Goal: Information Seeking & Learning: Learn about a topic

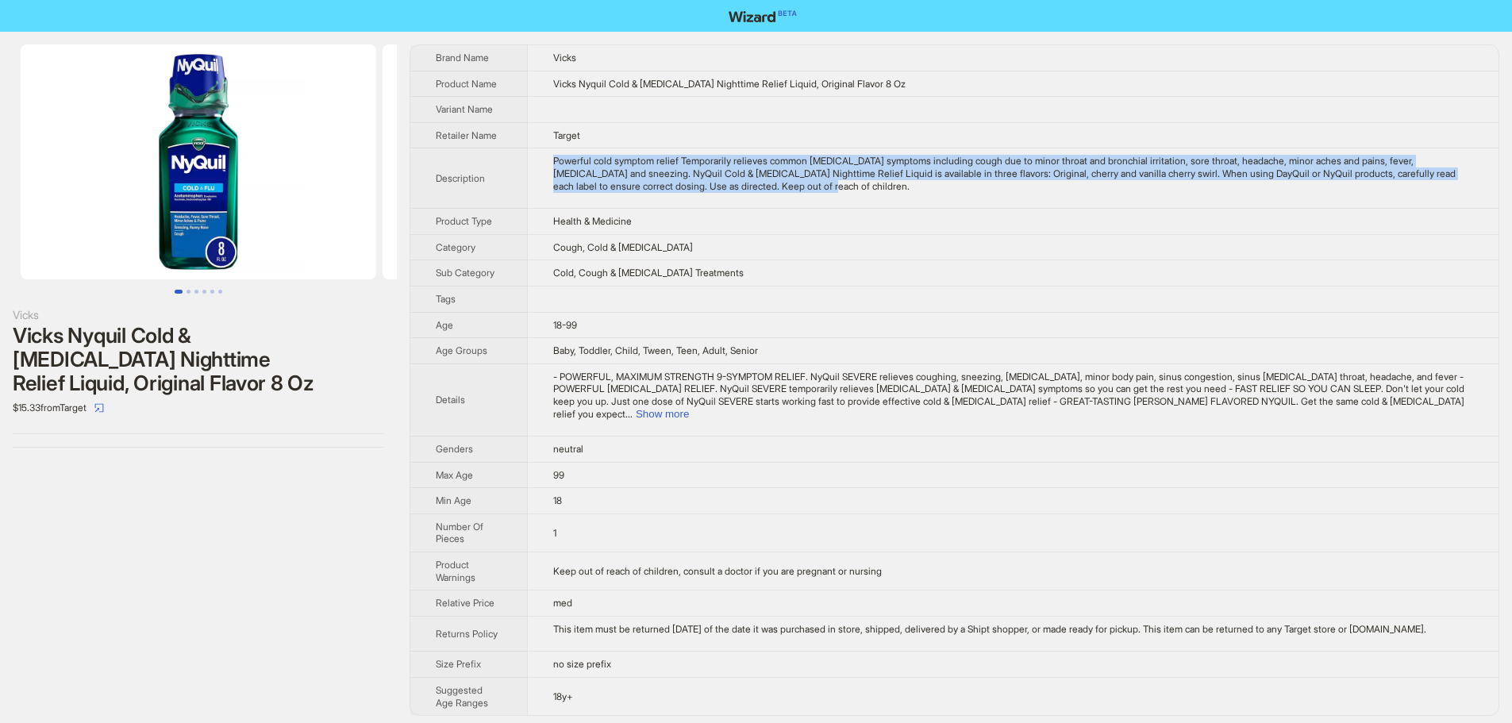
drag, startPoint x: 891, startPoint y: 190, endPoint x: 554, endPoint y: 152, distance: 339.5
click at [554, 152] on td "Powerful cold symptom relief Temporarily relieves common [MEDICAL_DATA] symptom…" at bounding box center [1013, 178] width 972 height 60
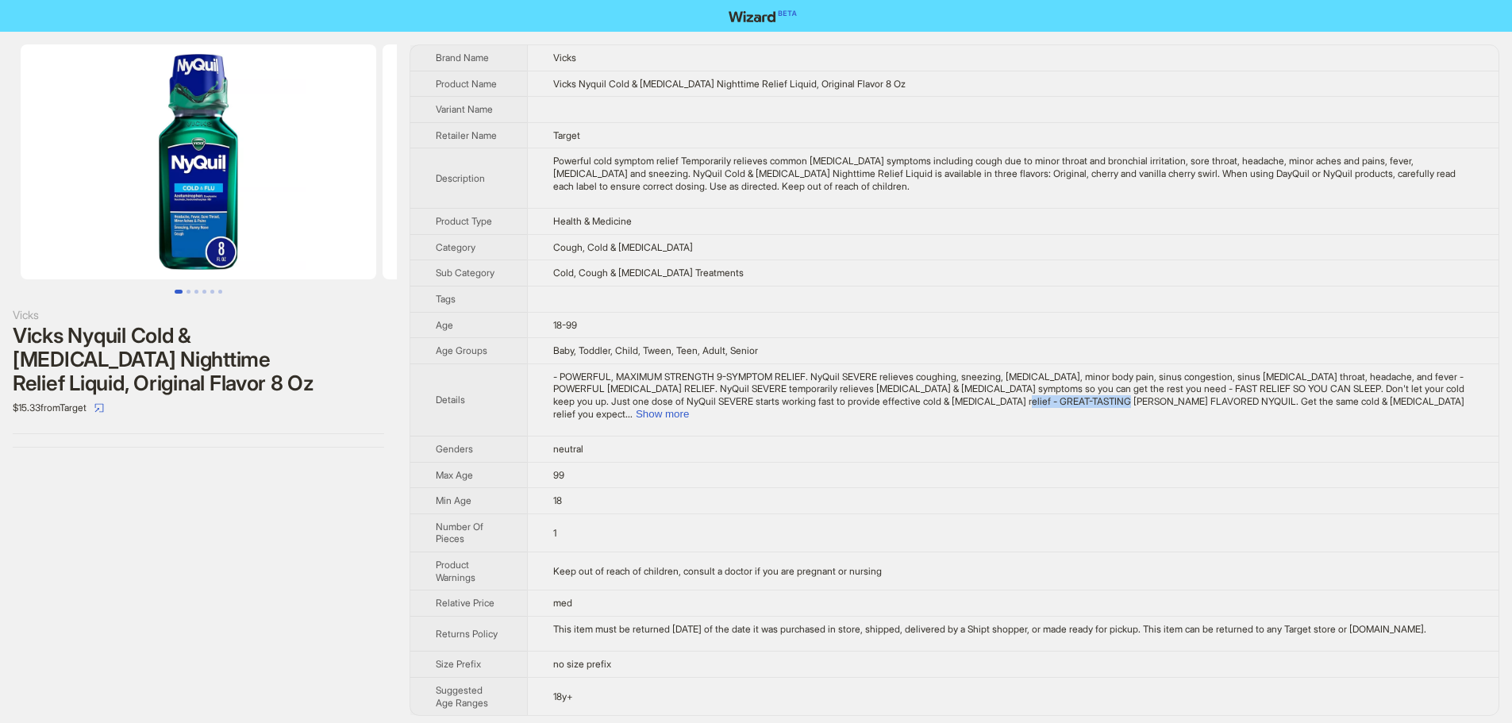
drag, startPoint x: 1101, startPoint y: 403, endPoint x: 1219, endPoint y: 408, distance: 118.4
click at [1219, 408] on td "- POWERFUL, MAXIMUM STRENGTH 9-SYMPTOM RELIEF. NyQuil SEVERE relieves coughing,…" at bounding box center [1013, 400] width 972 height 72
click at [689, 408] on button "Show more" at bounding box center [662, 414] width 53 height 12
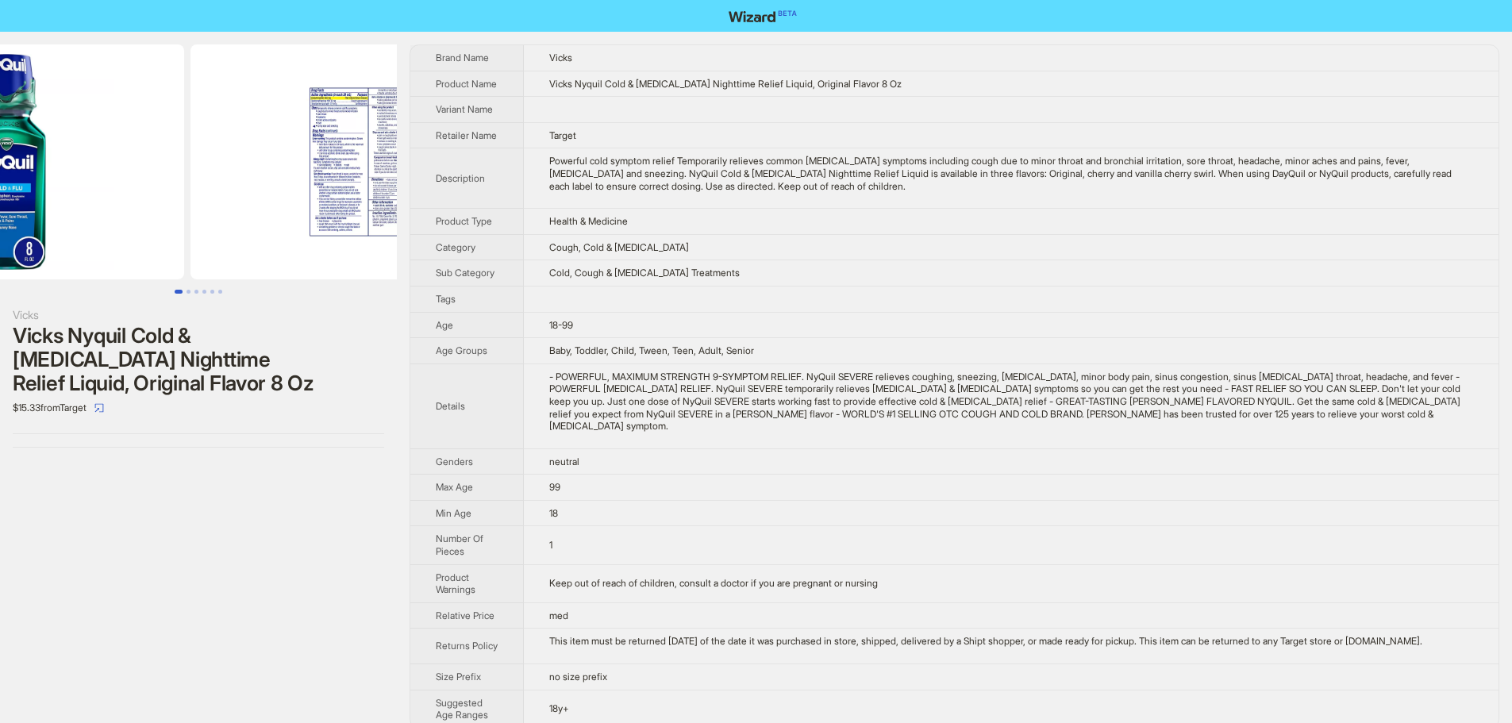
drag, startPoint x: 256, startPoint y: 128, endPoint x: 43, endPoint y: 126, distance: 213.5
click at [71, 127] on img at bounding box center [7, 161] width 356 height 235
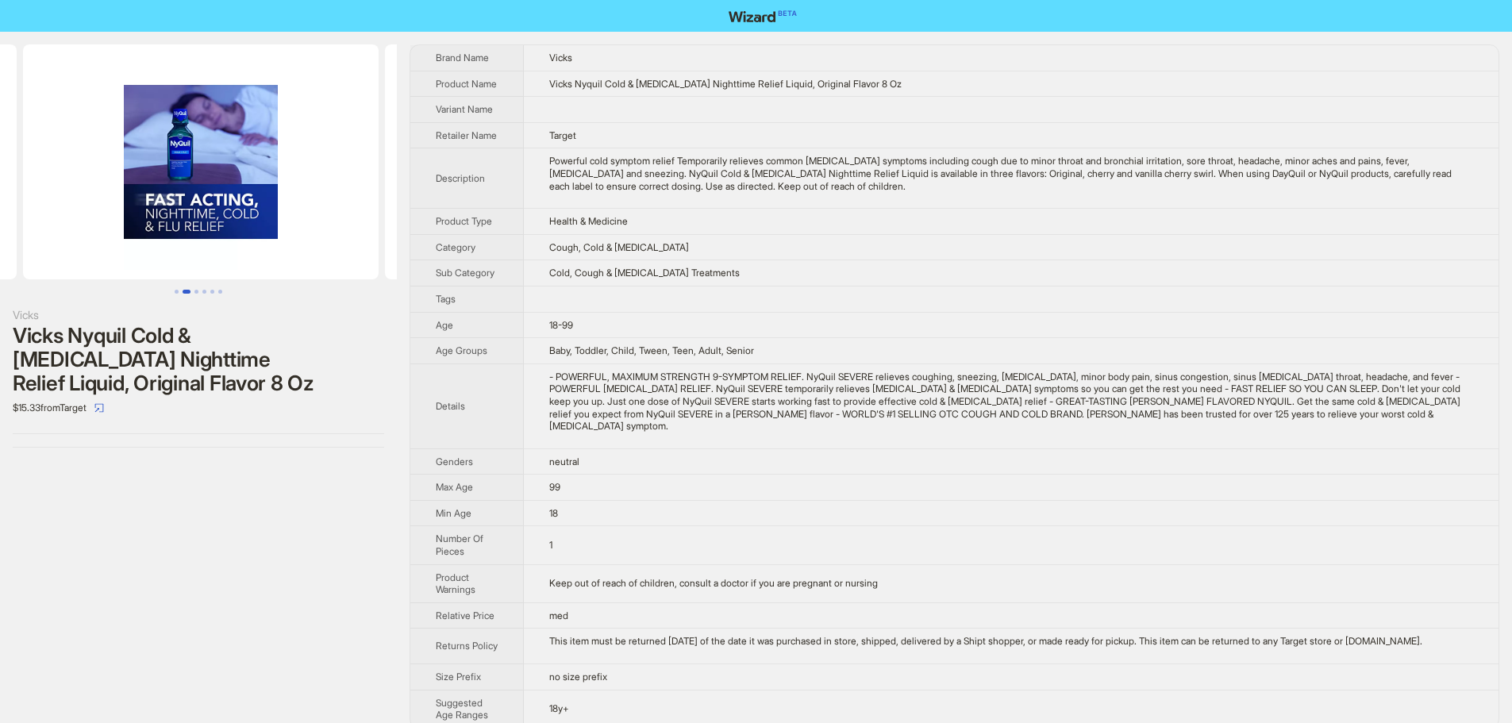
drag, startPoint x: 270, startPoint y: 177, endPoint x: 20, endPoint y: 186, distance: 250.2
click at [20, 186] on ul at bounding box center [198, 161] width 397 height 235
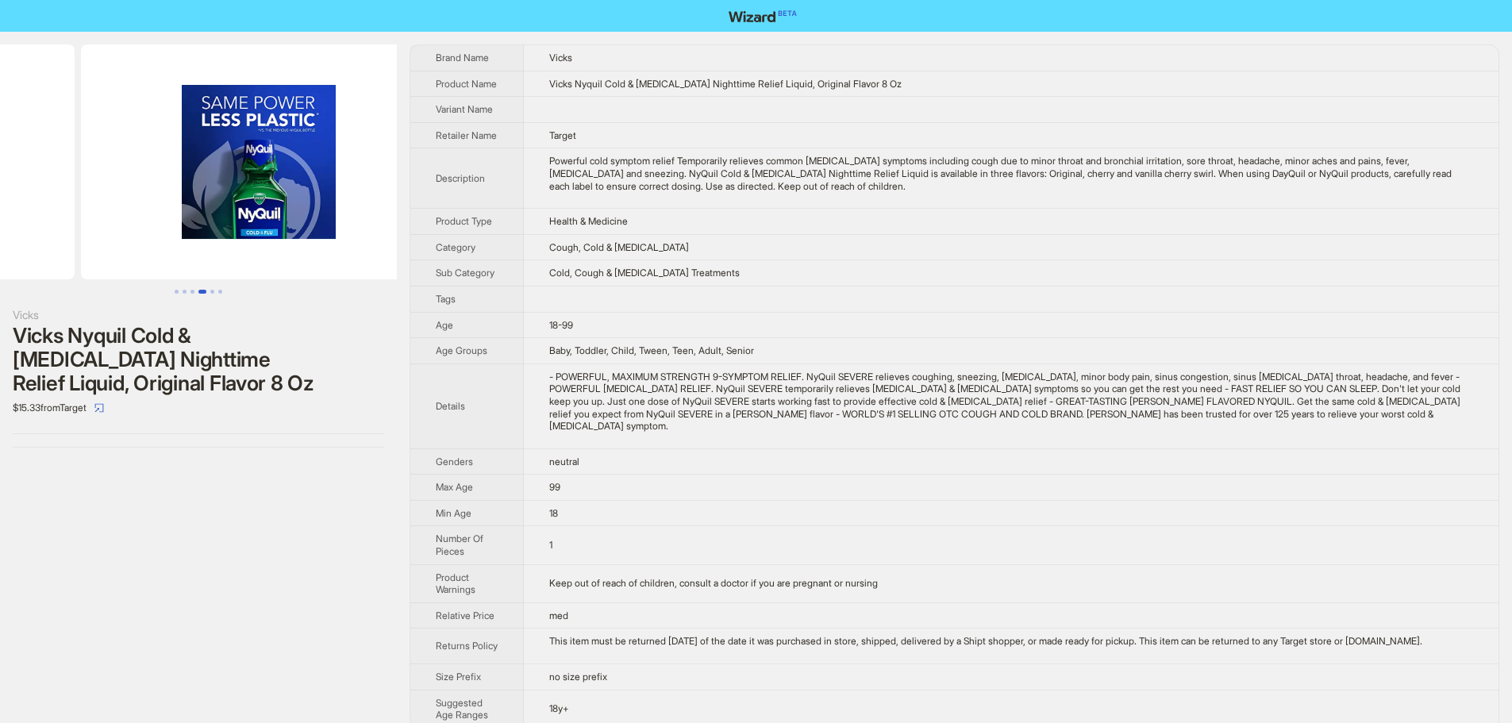
drag, startPoint x: 278, startPoint y: 199, endPoint x: 77, endPoint y: 200, distance: 200.8
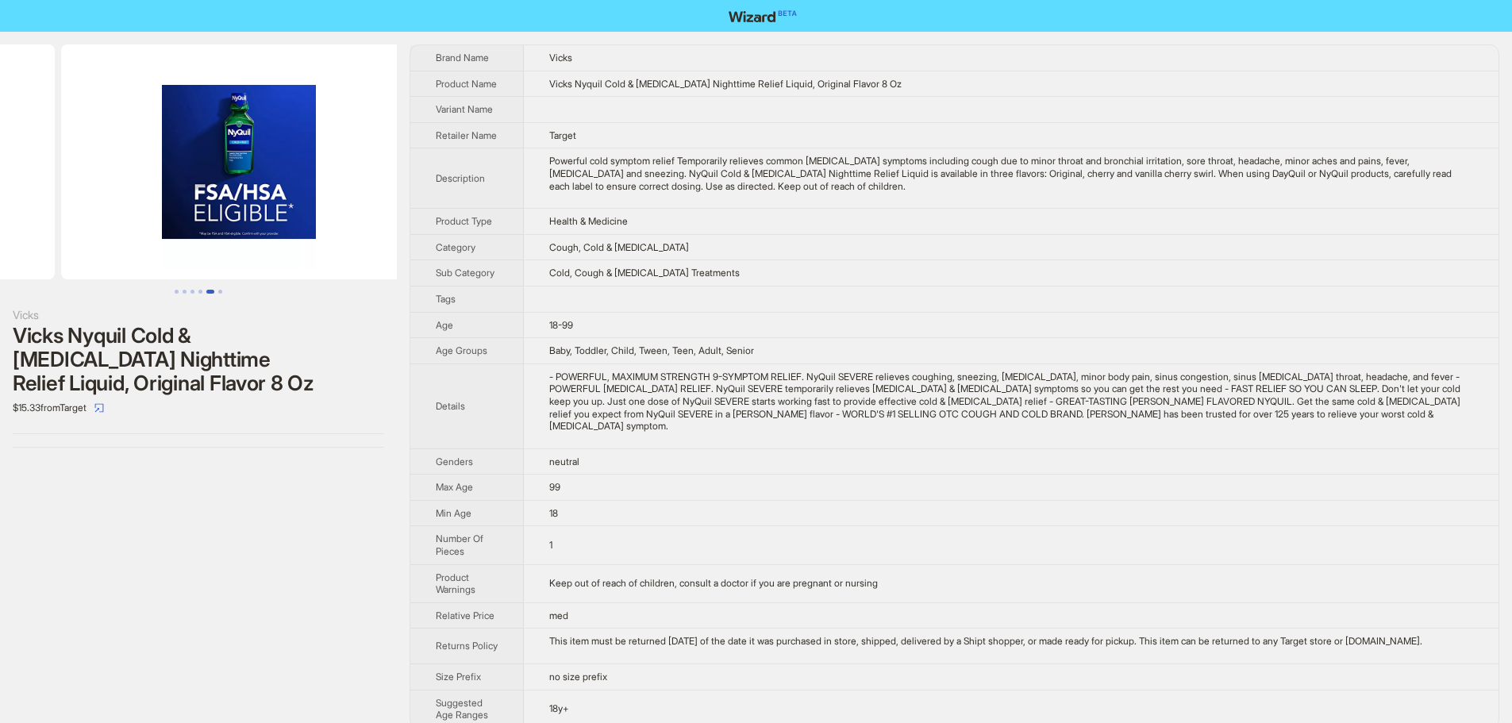
drag, startPoint x: 305, startPoint y: 196, endPoint x: 94, endPoint y: 192, distance: 210.4
click at [94, 192] on ul at bounding box center [198, 161] width 397 height 235
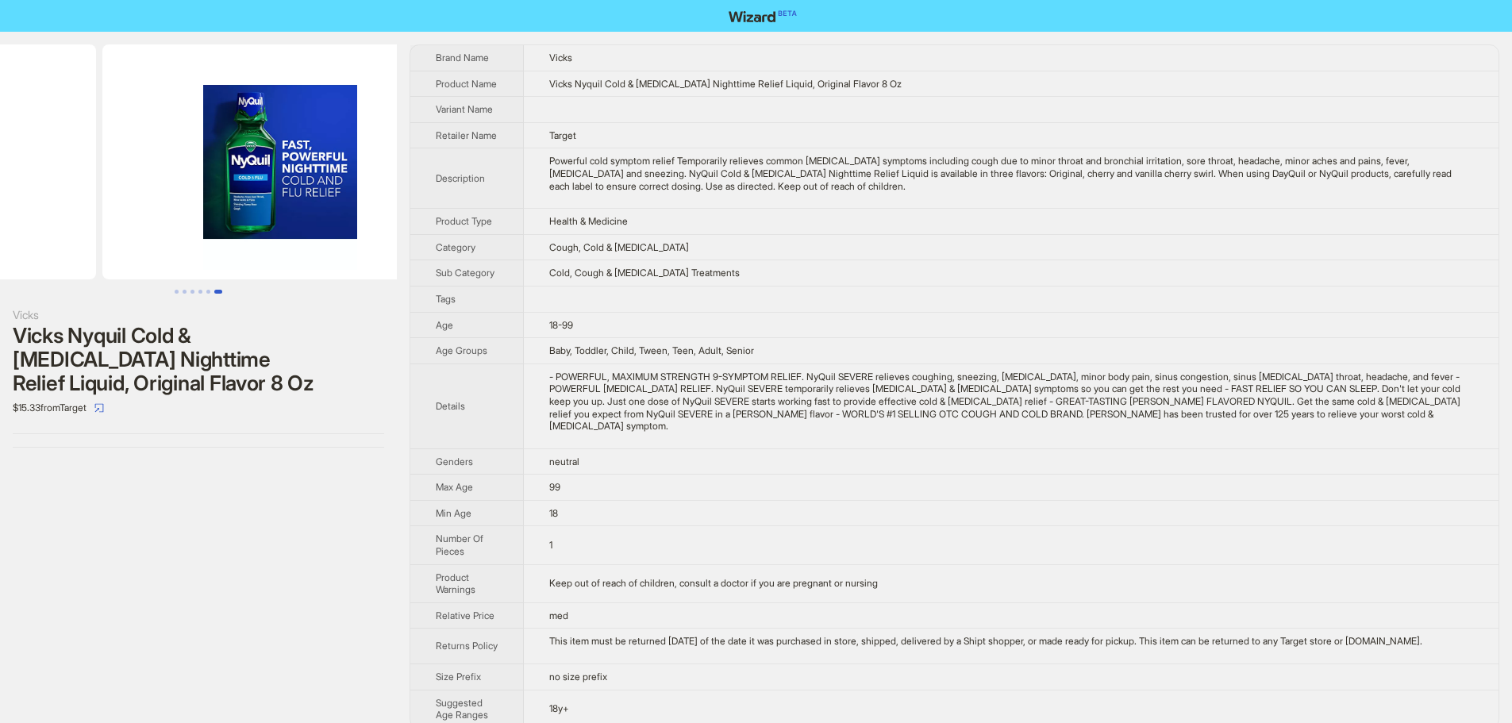
drag, startPoint x: 337, startPoint y: 224, endPoint x: 152, endPoint y: 208, distance: 185.6
click at [152, 208] on ul at bounding box center [198, 161] width 397 height 235
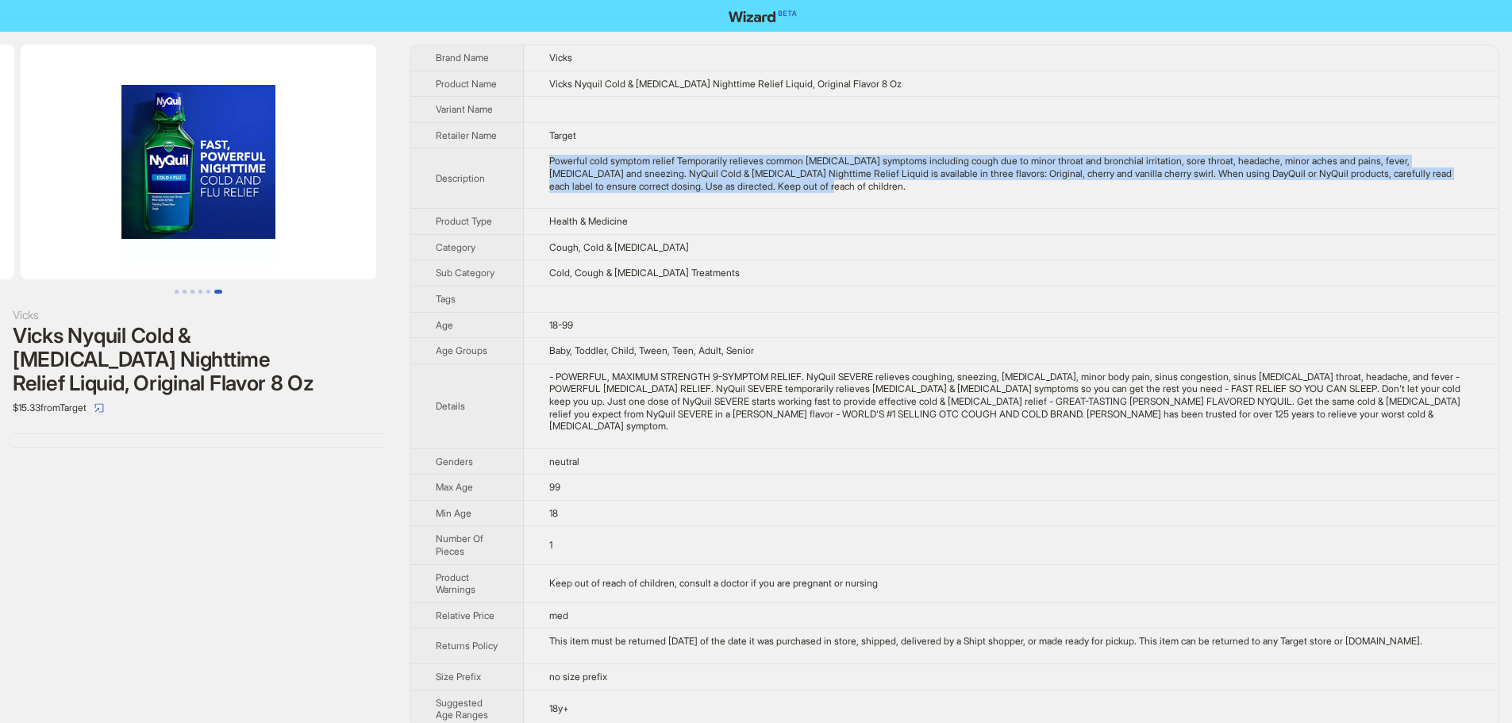
drag, startPoint x: 886, startPoint y: 187, endPoint x: 554, endPoint y: 158, distance: 333.0
click at [554, 158] on div "Powerful cold symptom relief Temporarily relieves common [MEDICAL_DATA] symptom…" at bounding box center [1011, 173] width 924 height 37
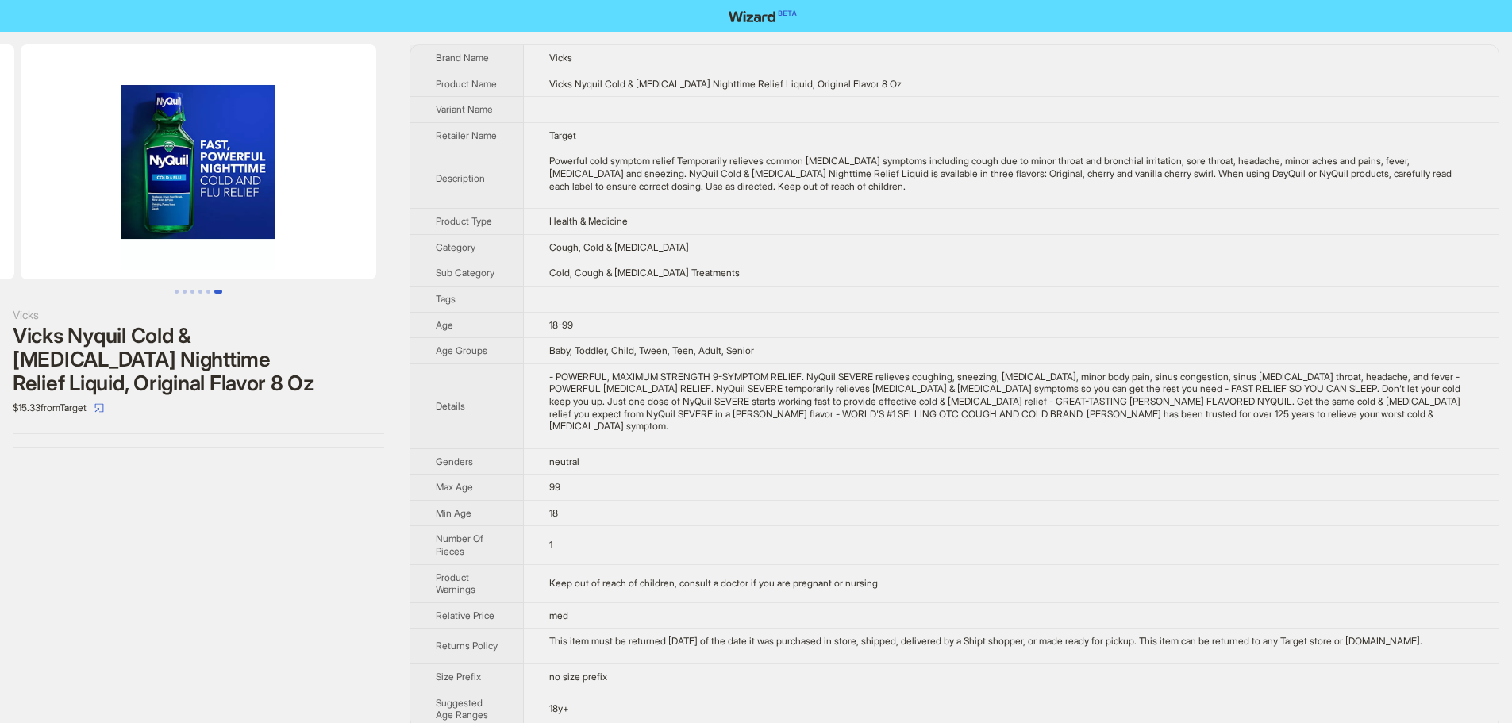
click at [703, 411] on div "- POWERFUL, MAXIMUM STRENGTH 9-SYMPTOM RELIEF. NyQuil SEVERE relieves coughing,…" at bounding box center [1011, 402] width 924 height 62
drag, startPoint x: 1095, startPoint y: 399, endPoint x: 1180, endPoint y: 407, distance: 86.1
click at [1180, 407] on div "- POWERFUL, MAXIMUM STRENGTH 9-SYMPTOM RELIEF. NyQuil SEVERE relieves coughing,…" at bounding box center [1011, 402] width 924 height 62
click at [852, 265] on td "Cold, Cough & [MEDICAL_DATA] Treatments" at bounding box center [1011, 273] width 975 height 26
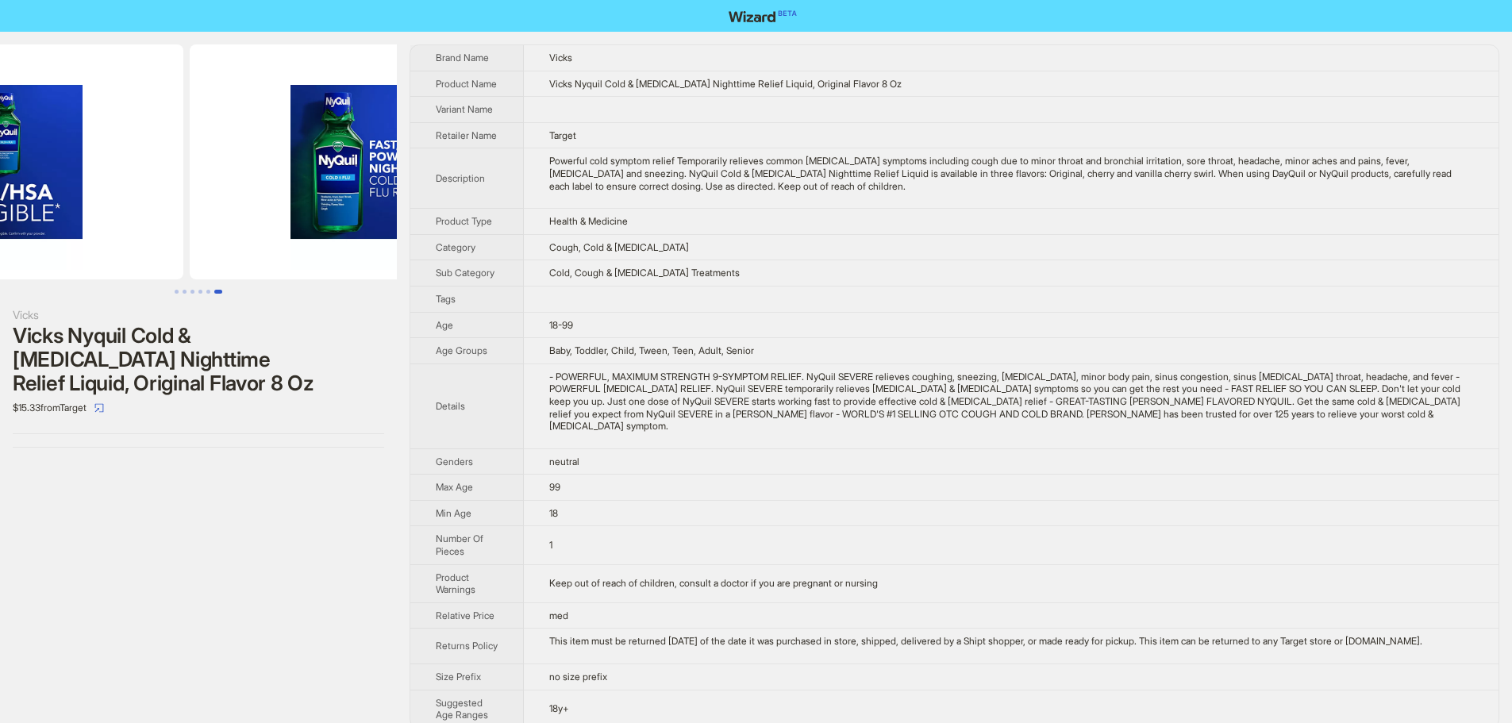
drag, startPoint x: 228, startPoint y: 190, endPoint x: 454, endPoint y: 202, distance: 226.5
click at [445, 202] on div "Vicks Vicks Nyquil Cold & [MEDICAL_DATA] Nighttime Relief Liquid, Original Flav…" at bounding box center [756, 387] width 1512 height 710
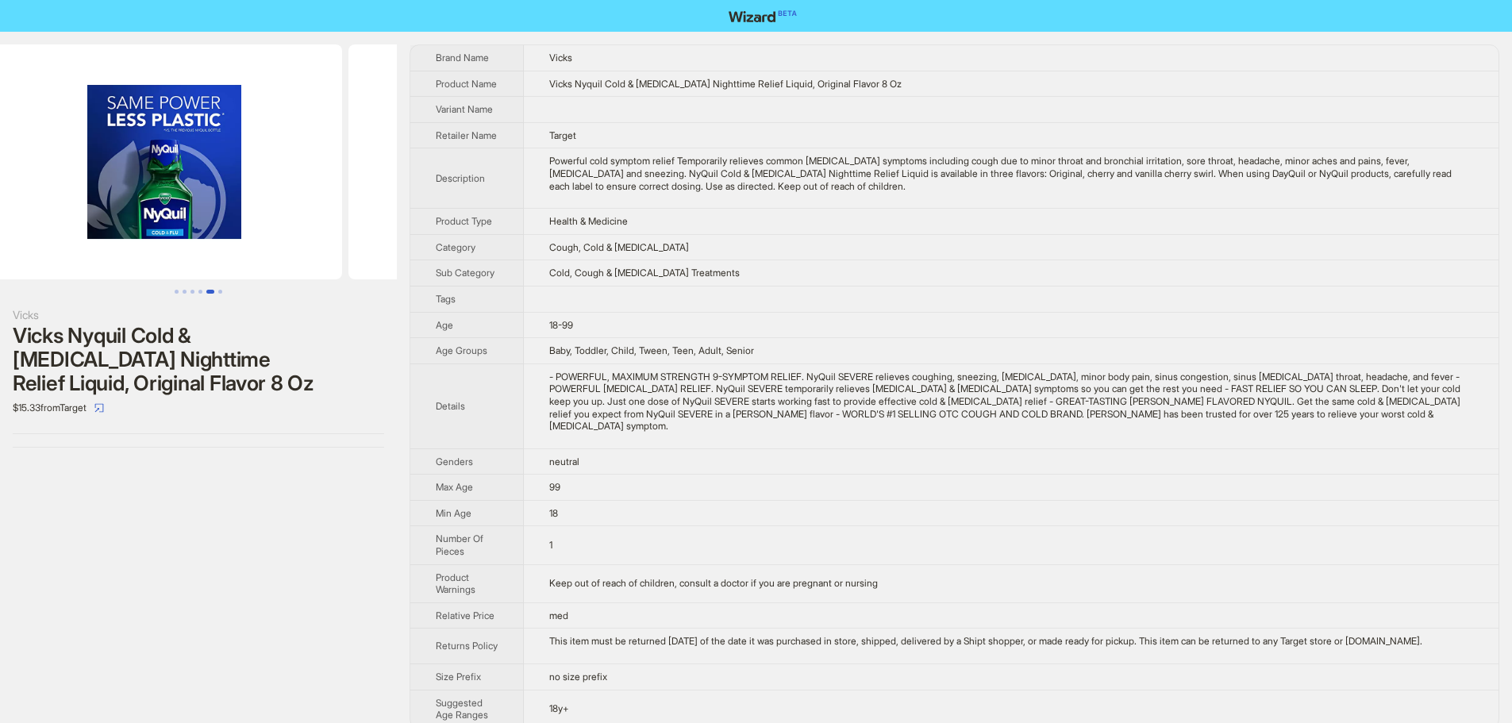
drag, startPoint x: 175, startPoint y: 184, endPoint x: 404, endPoint y: 193, distance: 228.8
click at [410, 192] on div "Vicks Vicks Nyquil Cold & [MEDICAL_DATA] Nighttime Relief Liquid, Original Flav…" at bounding box center [756, 387] width 1512 height 710
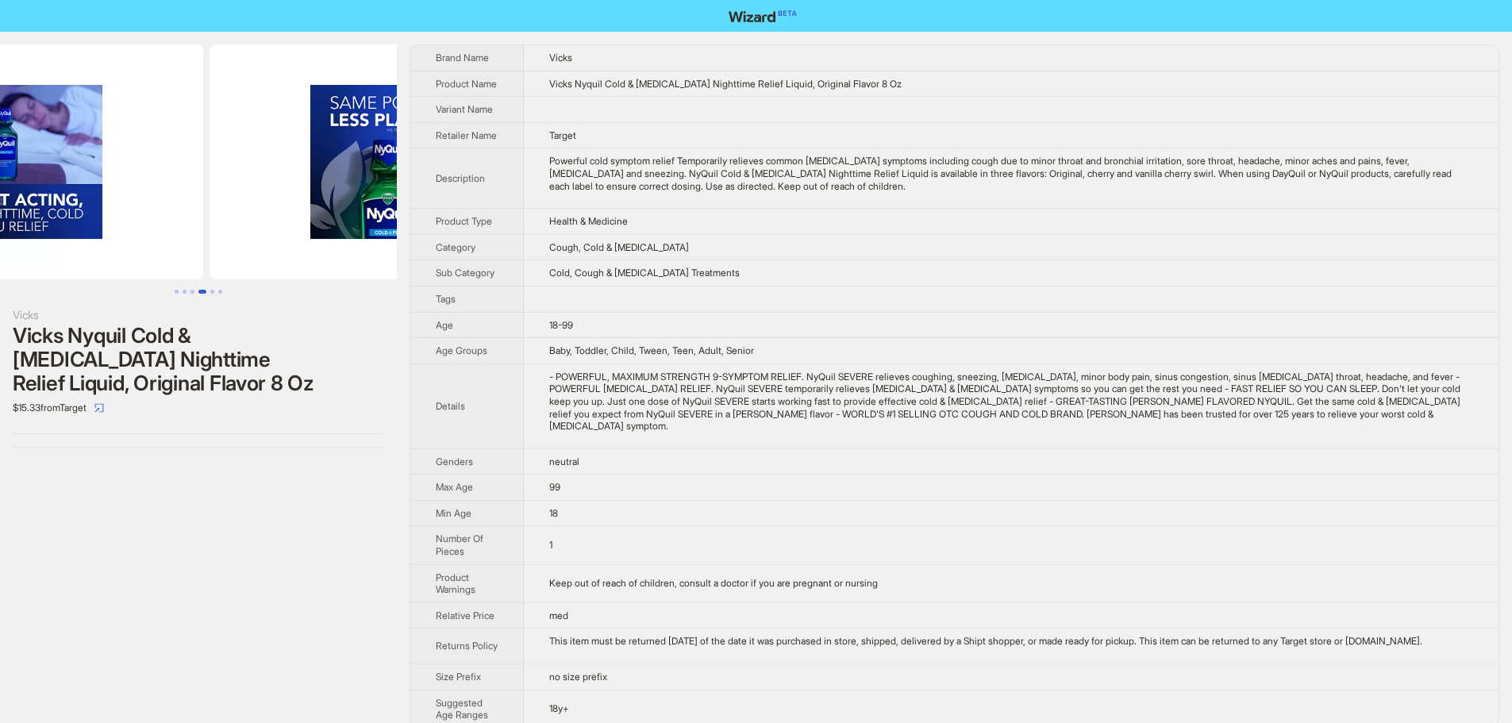
click at [406, 190] on div "Vicks Vicks Nyquil Cold & [MEDICAL_DATA] Nighttime Relief Liquid, Original Flav…" at bounding box center [756, 387] width 1512 height 710
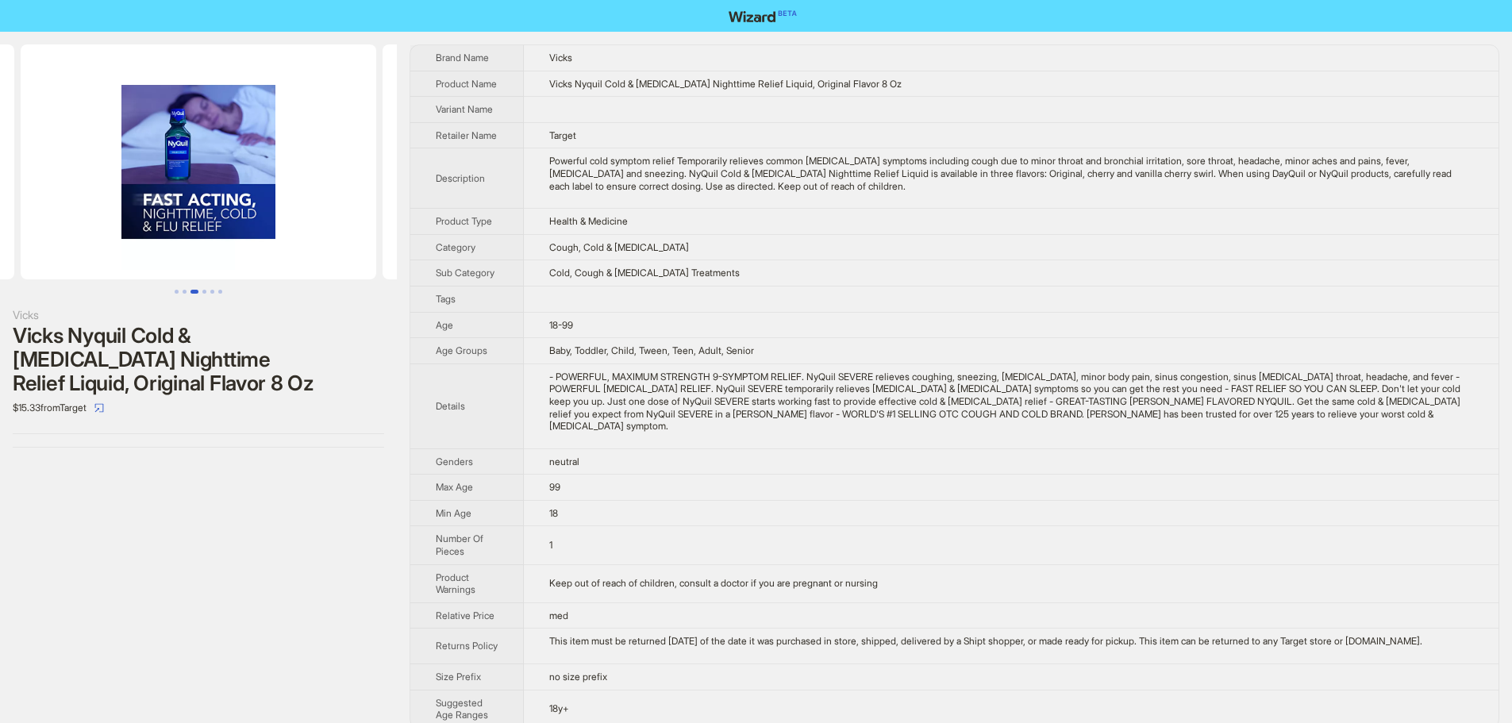
scroll to position [0, 362]
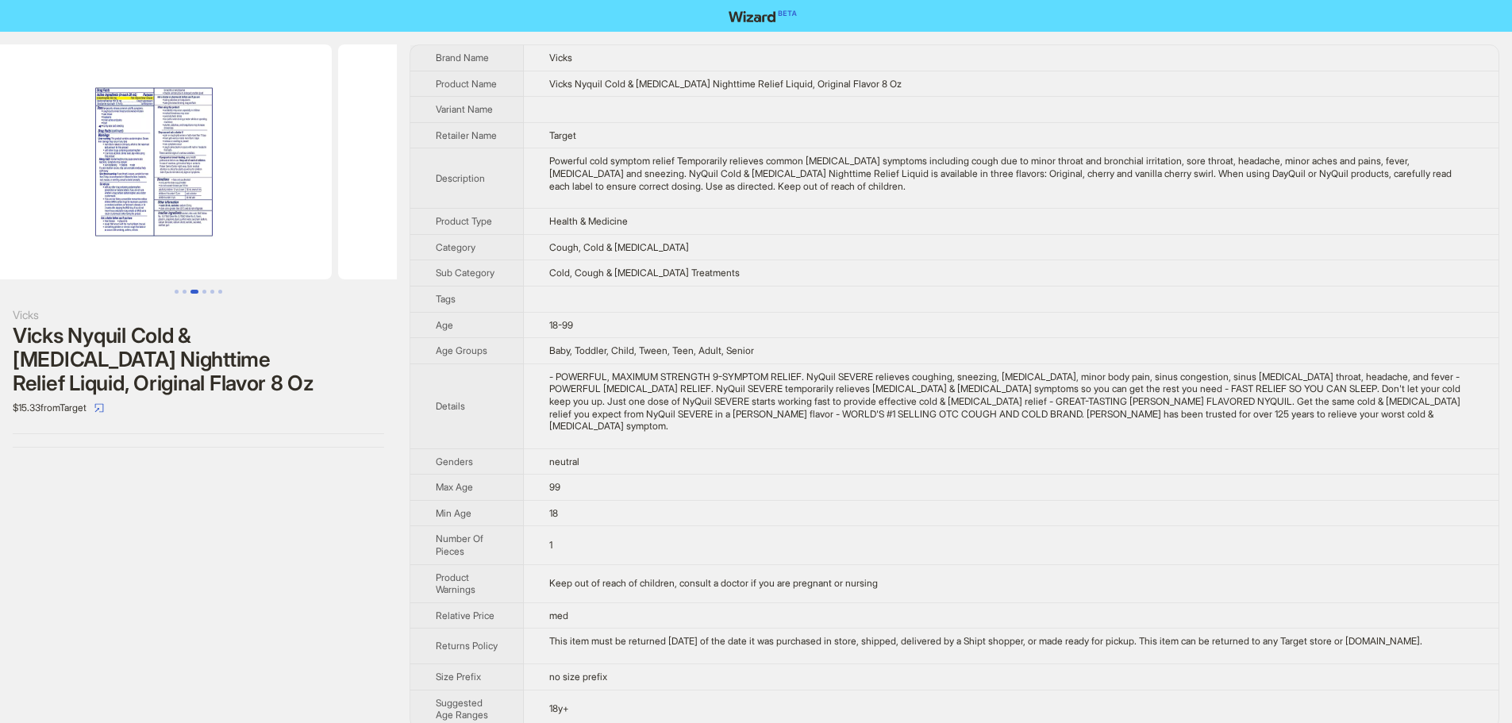
drag, startPoint x: 193, startPoint y: 185, endPoint x: 483, endPoint y: 206, distance: 291.3
click at [481, 202] on div "Vicks Vicks Nyquil Cold & [MEDICAL_DATA] Nighttime Relief Liquid, Original Flav…" at bounding box center [756, 387] width 1512 height 710
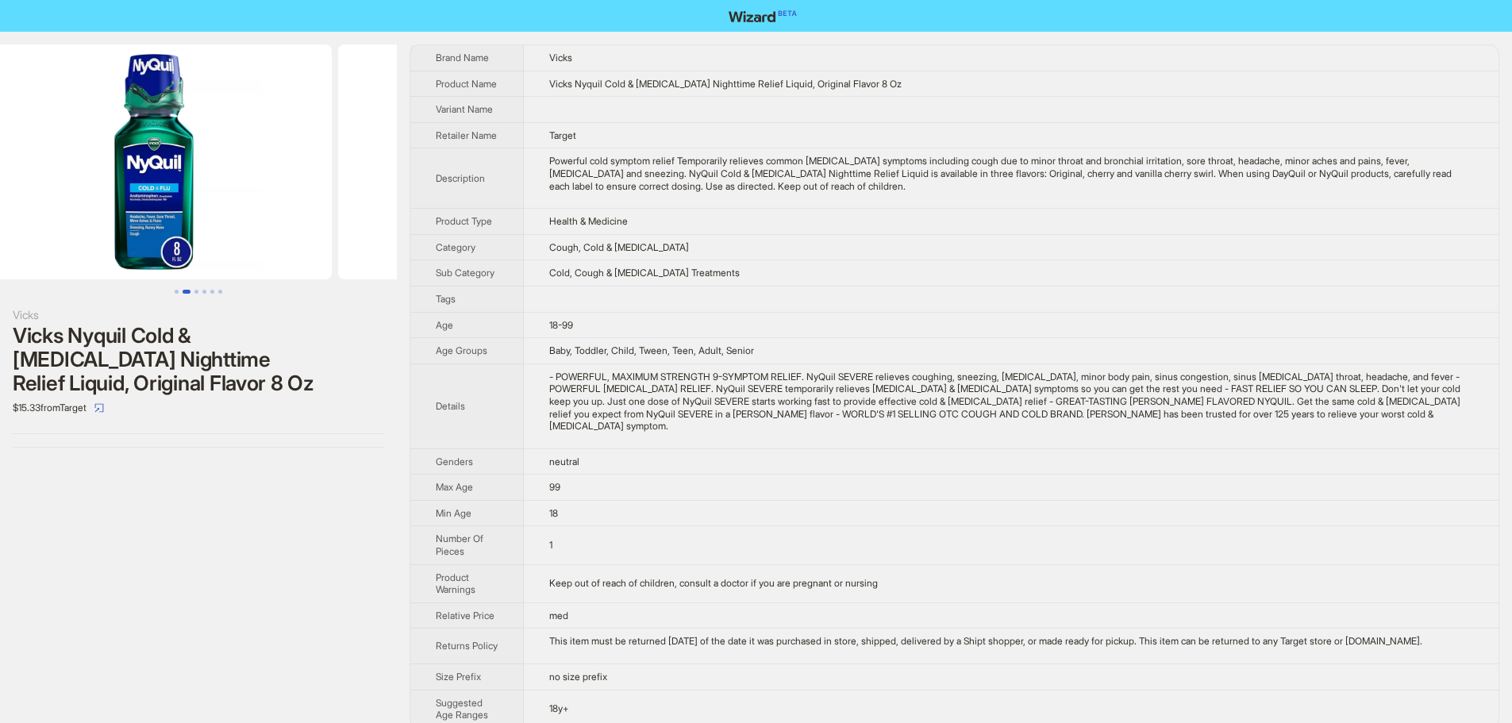
drag, startPoint x: 233, startPoint y: 193, endPoint x: 528, endPoint y: 220, distance: 295.7
click at [514, 218] on div "Vicks Vicks Nyquil Cold & [MEDICAL_DATA] Nighttime Relief Liquid, Original Flav…" at bounding box center [756, 387] width 1512 height 710
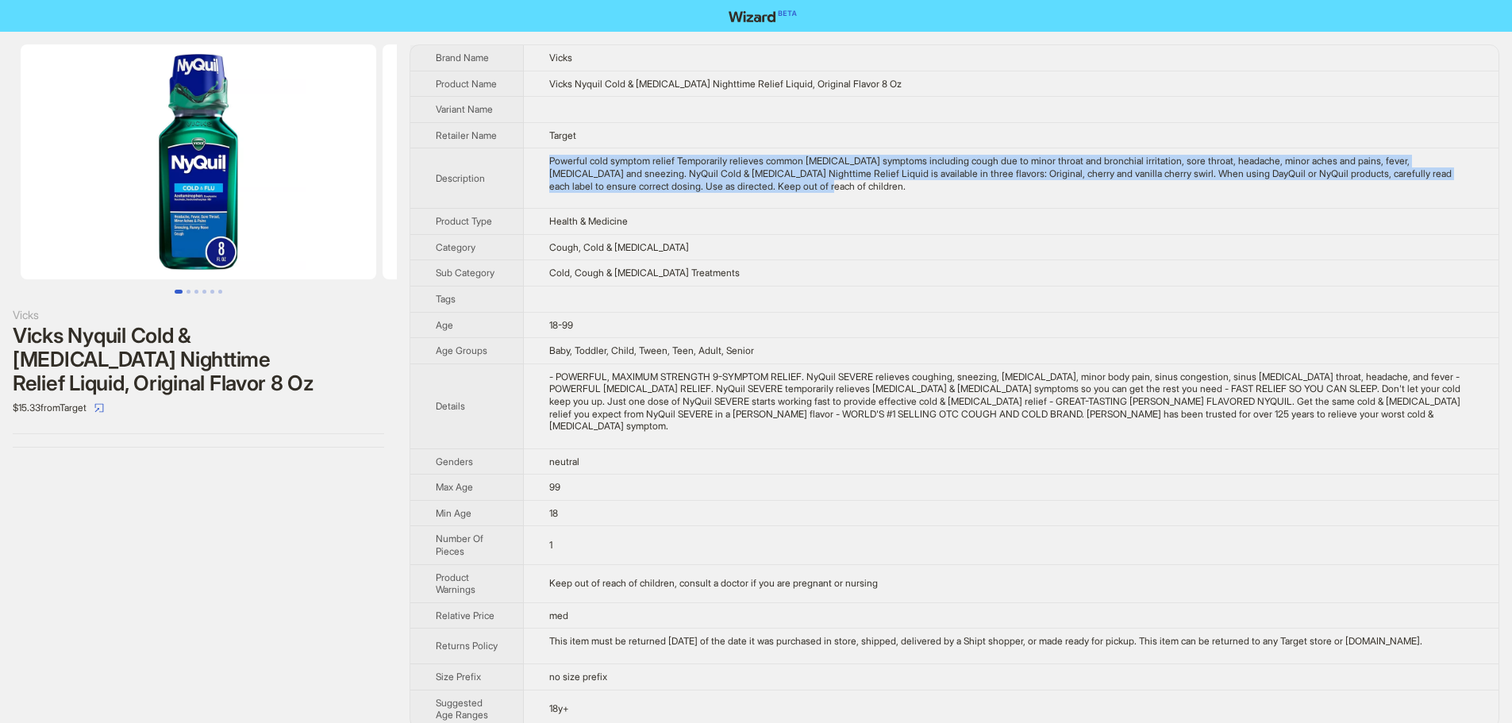
drag, startPoint x: 871, startPoint y: 194, endPoint x: 542, endPoint y: 158, distance: 331.4
click at [542, 158] on td "Powerful cold symptom relief Temporarily relieves common [MEDICAL_DATA] symptom…" at bounding box center [1011, 178] width 975 height 60
click at [602, 165] on div "Powerful cold symptom relief Temporarily relieves common [MEDICAL_DATA] symptom…" at bounding box center [1011, 173] width 924 height 37
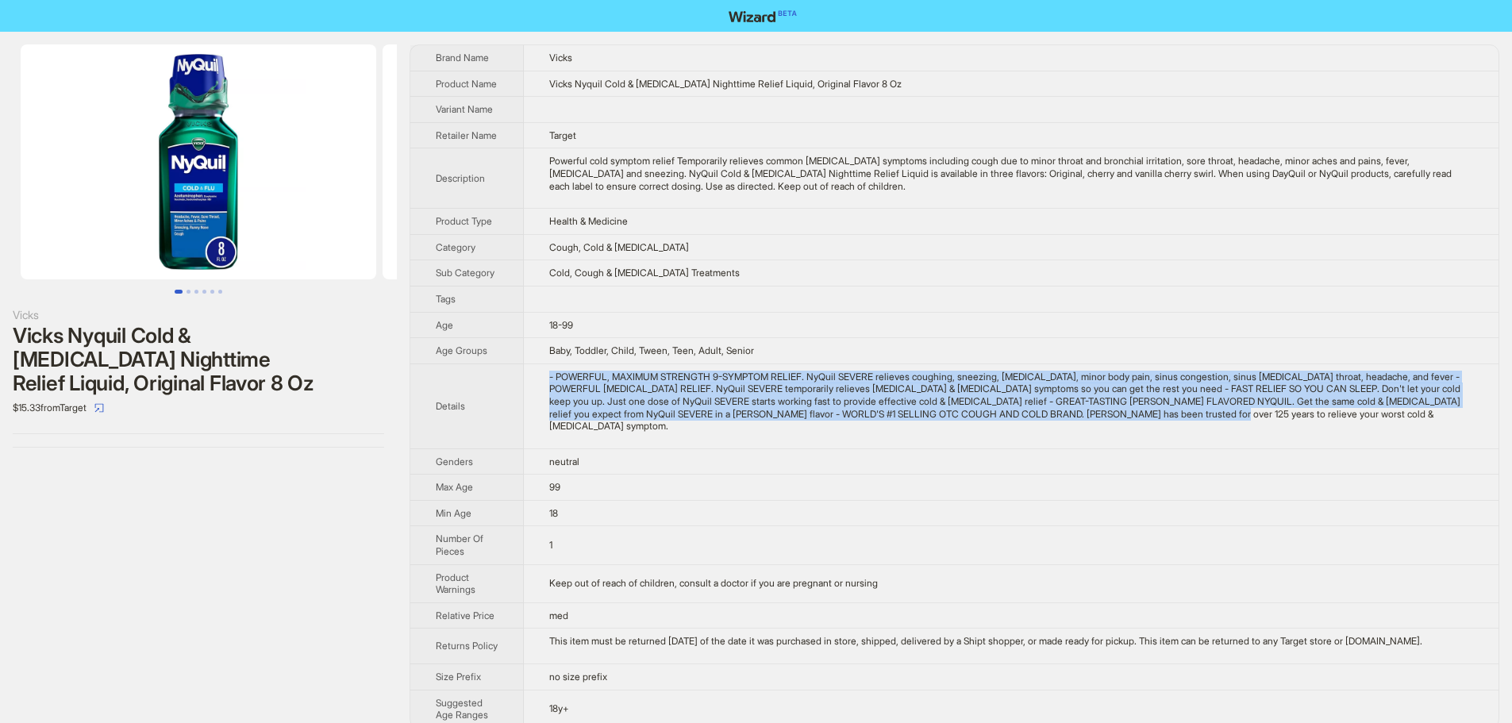
drag, startPoint x: 553, startPoint y: 376, endPoint x: 1300, endPoint y: 424, distance: 748.4
click at [1300, 424] on td "- POWERFUL, MAXIMUM STRENGTH 9-SYMPTOM RELIEF. NyQuil SEVERE relieves coughing,…" at bounding box center [1011, 406] width 975 height 85
click at [1302, 418] on div "- POWERFUL, MAXIMUM STRENGTH 9-SYMPTOM RELIEF. NyQuil SEVERE relieves coughing,…" at bounding box center [1011, 402] width 924 height 62
